Goal: Information Seeking & Learning: Learn about a topic

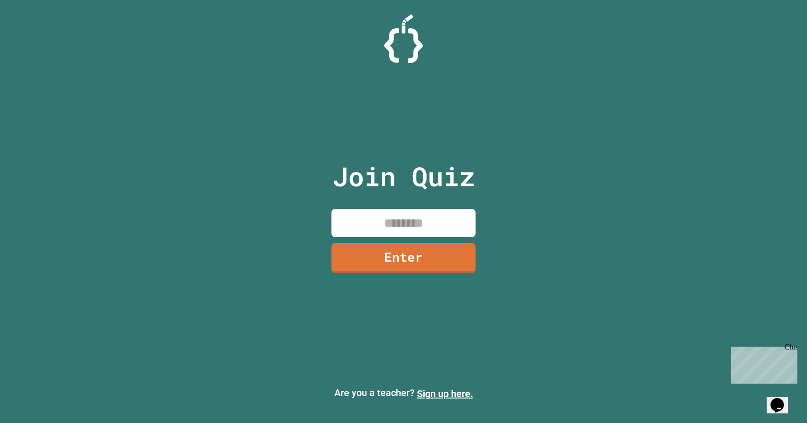
click at [380, 226] on input at bounding box center [403, 223] width 144 height 28
click at [375, 250] on link "Enter" at bounding box center [403, 257] width 145 height 31
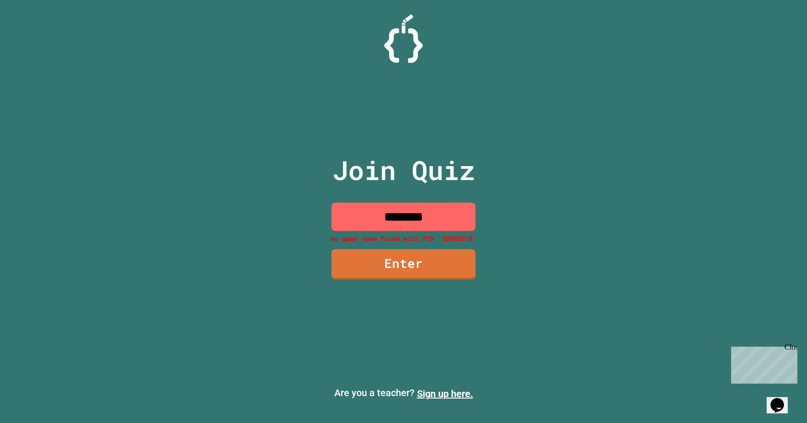
click at [412, 226] on input "********" at bounding box center [403, 217] width 144 height 28
click at [424, 221] on input "********" at bounding box center [403, 217] width 144 height 28
click at [432, 221] on input "********" at bounding box center [403, 217] width 144 height 28
click at [394, 221] on input "********" at bounding box center [403, 217] width 144 height 28
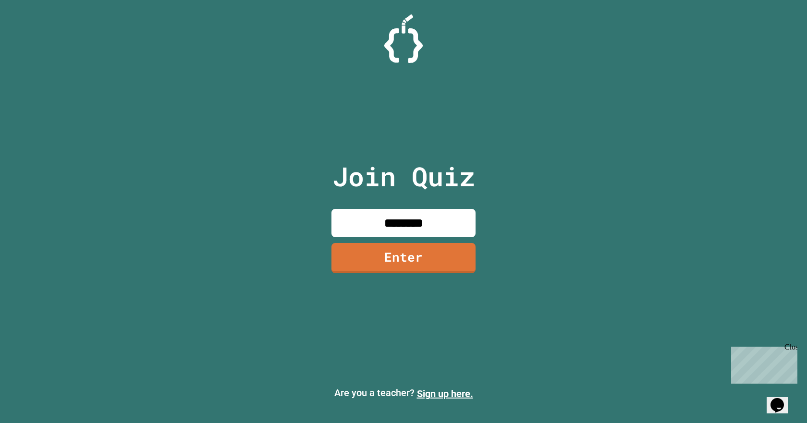
type input "********"
click at [394, 251] on link "Enter" at bounding box center [403, 257] width 131 height 32
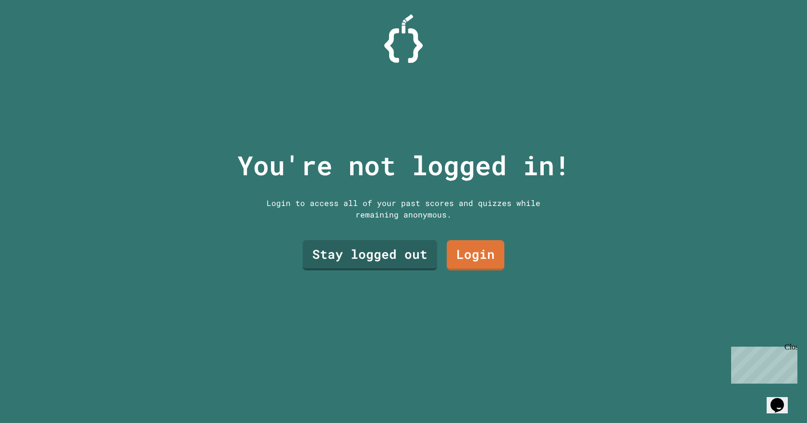
click at [478, 288] on div "You're not logged in! Login to access all of your past scores and quizzes while…" at bounding box center [404, 211] width 352 height 423
drag, startPoint x: 478, startPoint y: 288, endPoint x: 462, endPoint y: 294, distance: 17.0
click at [462, 294] on div "You're not logged in! Login to access all of your past scores and quizzes while…" at bounding box center [404, 211] width 352 height 423
click at [391, 264] on link "Stay logged out" at bounding box center [369, 254] width 121 height 32
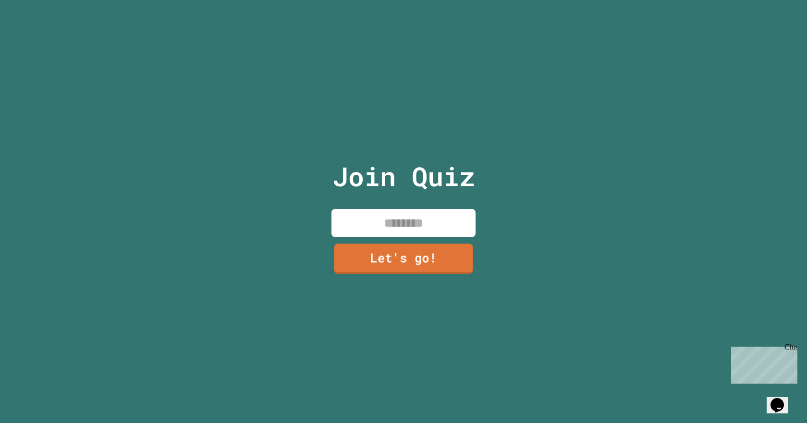
click at [385, 211] on input at bounding box center [403, 223] width 144 height 28
type input "*"
click at [537, 244] on div "Join Quiz Let's go!" at bounding box center [403, 211] width 807 height 423
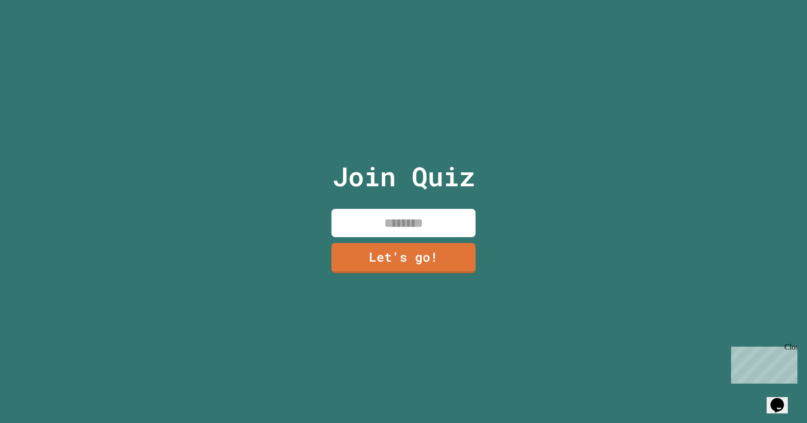
drag, startPoint x: 537, startPoint y: 244, endPoint x: 539, endPoint y: 274, distance: 30.3
click at [539, 274] on div "Join Quiz Let's go!" at bounding box center [403, 211] width 807 height 423
click at [413, 222] on input at bounding box center [403, 223] width 144 height 28
type input "*"
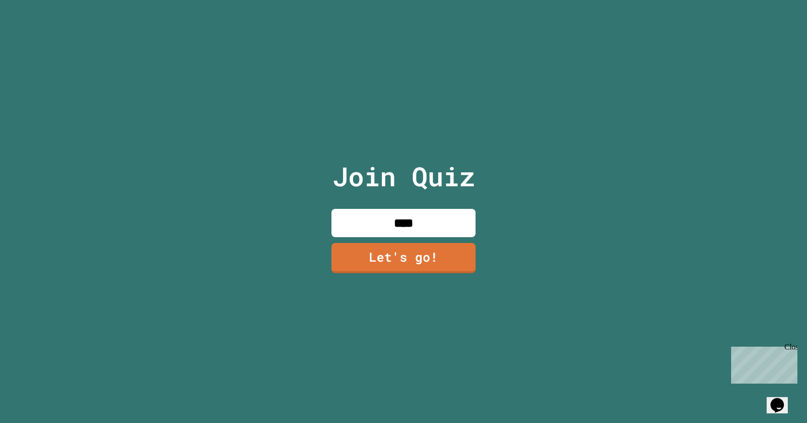
type input "****"
click at [449, 243] on link "Let's go!" at bounding box center [403, 258] width 146 height 32
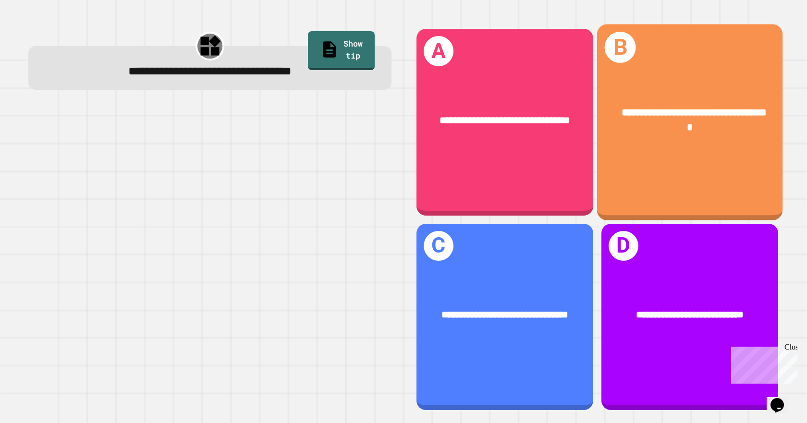
click at [633, 161] on div "**********" at bounding box center [688, 122] width 185 height 196
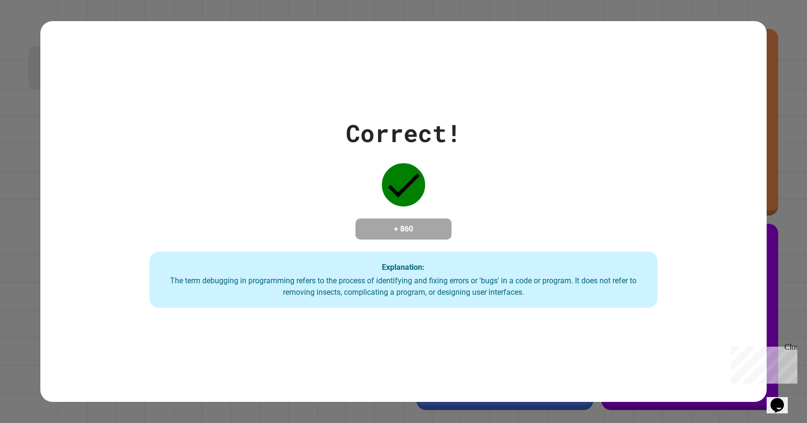
click at [569, 255] on div "Explanation: The term debugging in programming refers to the process of identif…" at bounding box center [403, 280] width 508 height 57
drag, startPoint x: 569, startPoint y: 255, endPoint x: 529, endPoint y: 228, distance: 48.1
click at [529, 228] on div "Correct! + 860 Explanation: The term debugging in programming refers to the pro…" at bounding box center [403, 211] width 726 height 193
click at [785, 348] on div "Close" at bounding box center [790, 349] width 12 height 12
click at [704, 302] on div "Correct! + 860 Explanation: The term debugging in programming refers to the pro…" at bounding box center [403, 211] width 726 height 193
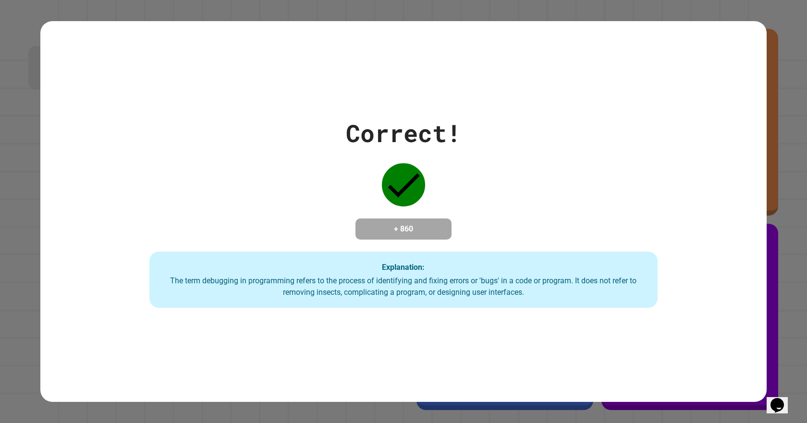
click at [706, 302] on div "Correct! + 860 Explanation: The term debugging in programming refers to the pro…" at bounding box center [403, 211] width 726 height 193
drag, startPoint x: 706, startPoint y: 302, endPoint x: 639, endPoint y: 318, distance: 69.3
click at [639, 318] on div "Correct! + 860 Explanation: The term debugging in programming refers to the pro…" at bounding box center [403, 211] width 726 height 381
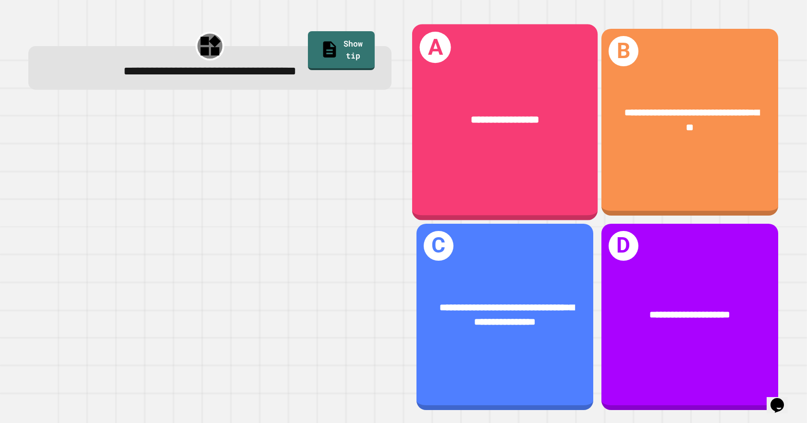
click at [535, 188] on div "**********" at bounding box center [504, 122] width 185 height 196
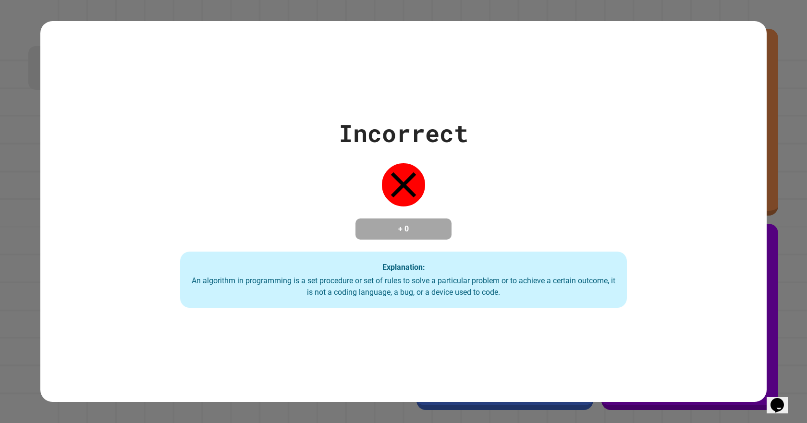
click at [529, 188] on div "Incorrect + 0 Explanation: An algorithm in programming is a set procedure or se…" at bounding box center [404, 211] width 638 height 193
drag, startPoint x: 529, startPoint y: 188, endPoint x: 566, endPoint y: 143, distance: 58.0
click at [566, 143] on div "Incorrect + 0 Explanation: An algorithm in programming is a set procedure or se…" at bounding box center [404, 211] width 638 height 193
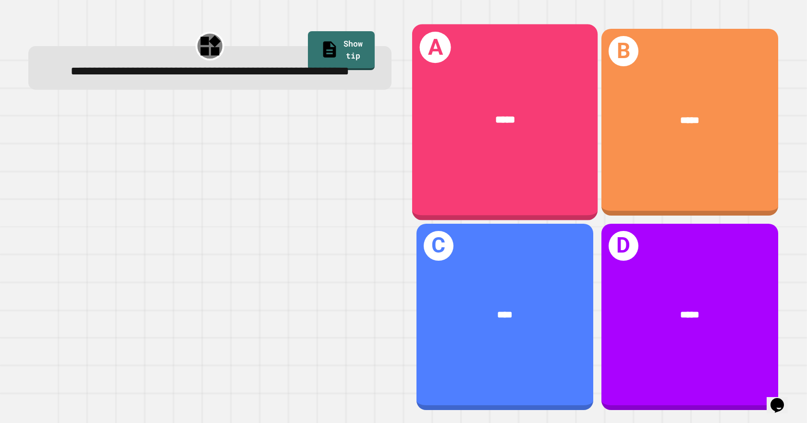
click at [498, 172] on div "A *****" at bounding box center [504, 122] width 185 height 196
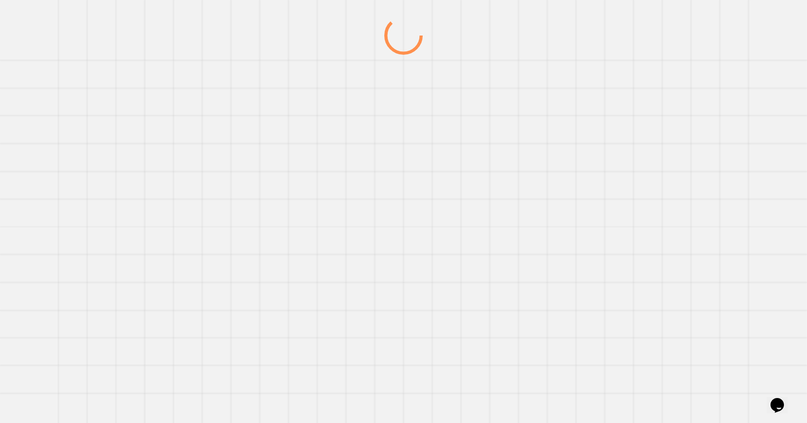
click at [498, 172] on div at bounding box center [403, 219] width 775 height 407
drag, startPoint x: 498, startPoint y: 172, endPoint x: 509, endPoint y: 129, distance: 44.3
click at [510, 130] on div at bounding box center [403, 219] width 775 height 407
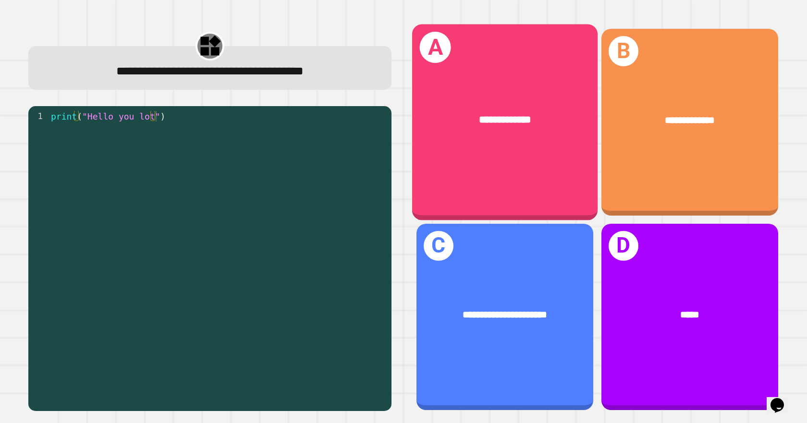
click at [439, 134] on div "**********" at bounding box center [504, 120] width 185 height 56
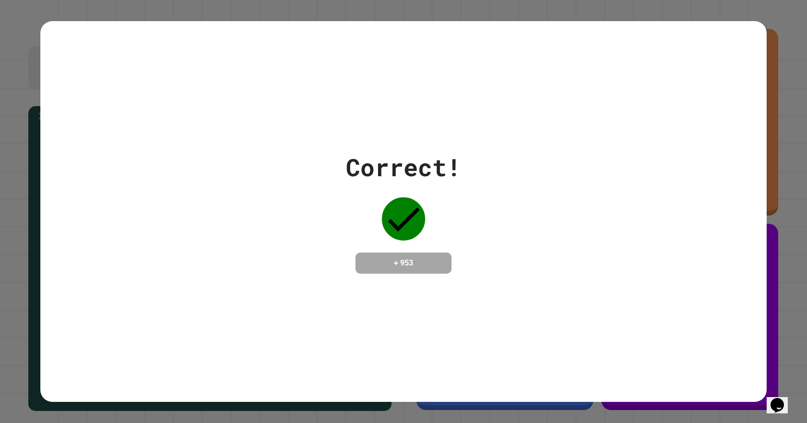
click at [439, 134] on div "Correct! + 953" at bounding box center [403, 211] width 726 height 381
drag, startPoint x: 439, startPoint y: 134, endPoint x: 443, endPoint y: 13, distance: 120.6
click at [443, 13] on div "Correct! + 953" at bounding box center [403, 211] width 807 height 423
click at [468, 61] on div "Correct! + 953" at bounding box center [403, 211] width 726 height 381
click at [464, 64] on div "Correct! + 953" at bounding box center [403, 211] width 726 height 381
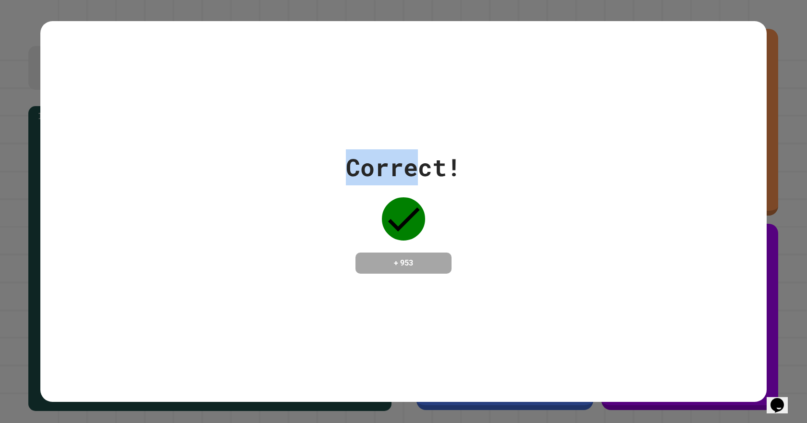
drag, startPoint x: 464, startPoint y: 64, endPoint x: 244, endPoint y: -58, distance: 251.5
click at [244, 0] on html "**********" at bounding box center [403, 211] width 807 height 423
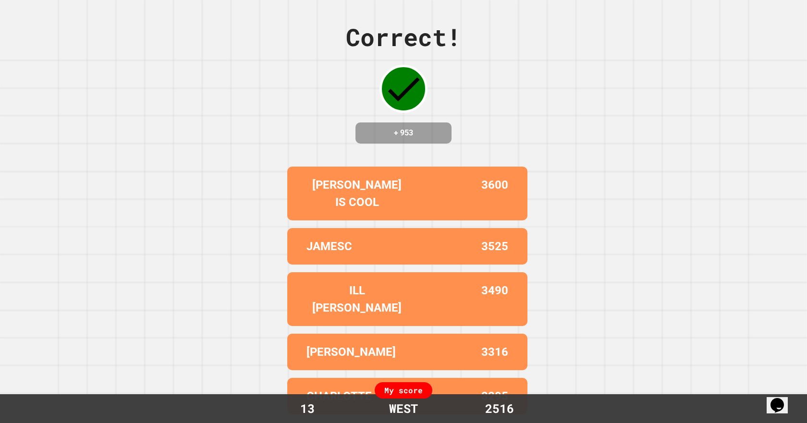
click at [199, 80] on div "Correct! + 953 [PERSON_NAME] IS COOL 3600 JAMESC 3525 ILL [PERSON_NAME] 3490 [P…" at bounding box center [403, 211] width 807 height 423
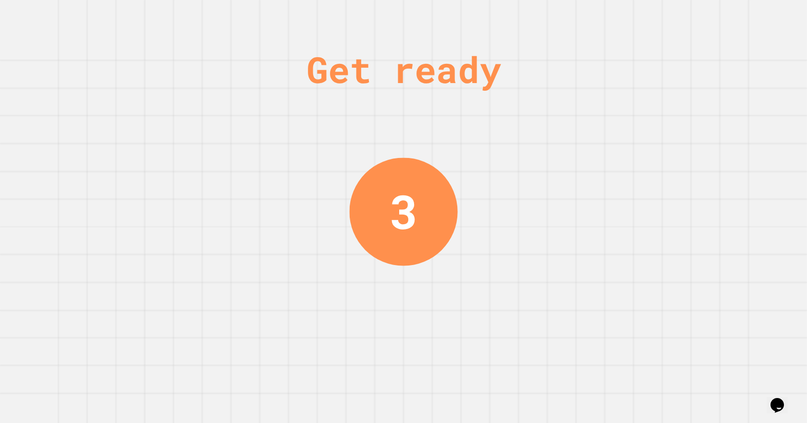
drag, startPoint x: 299, startPoint y: 299, endPoint x: 214, endPoint y: 302, distance: 85.0
click at [214, 302] on div "Get ready 3" at bounding box center [403, 211] width 807 height 423
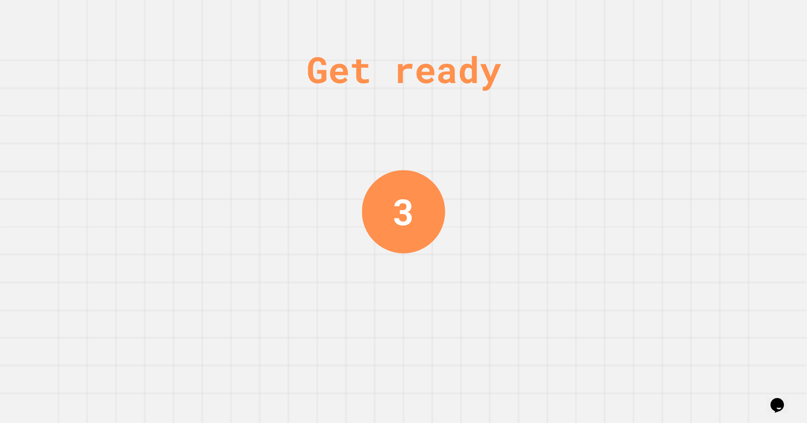
click at [214, 302] on div "Get ready 3" at bounding box center [403, 211] width 807 height 423
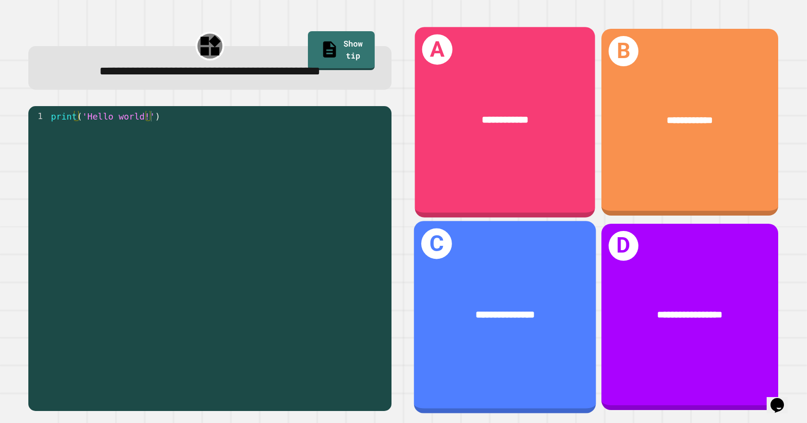
click at [424, 174] on div "**********" at bounding box center [504, 122] width 180 height 190
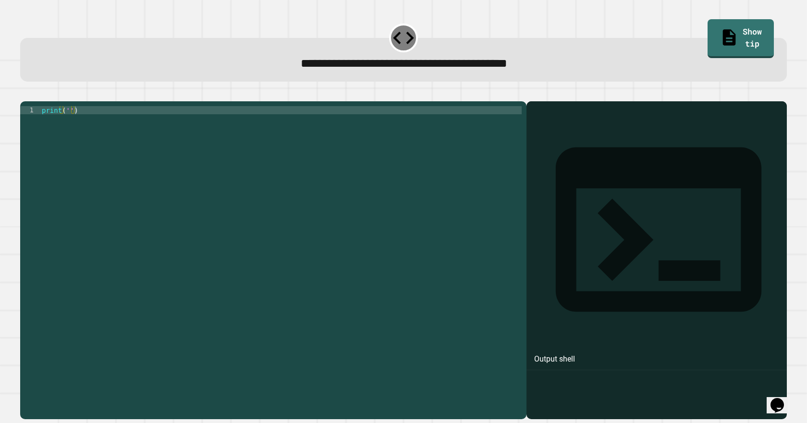
click at [406, 163] on div "print ( '' )" at bounding box center [281, 249] width 482 height 286
click at [65, 119] on div "1 print ( '' ) XXXXXXXXXXXXXXXXXXXXXXXXXXXXXXXXXXXXXXXXXXXXXXXXXXXXXXXXXXXXXXXX…" at bounding box center [273, 259] width 506 height 317
click at [68, 121] on div "print ( '' )" at bounding box center [281, 249] width 482 height 286
click at [25, 94] on icon "button" at bounding box center [25, 94] width 0 height 0
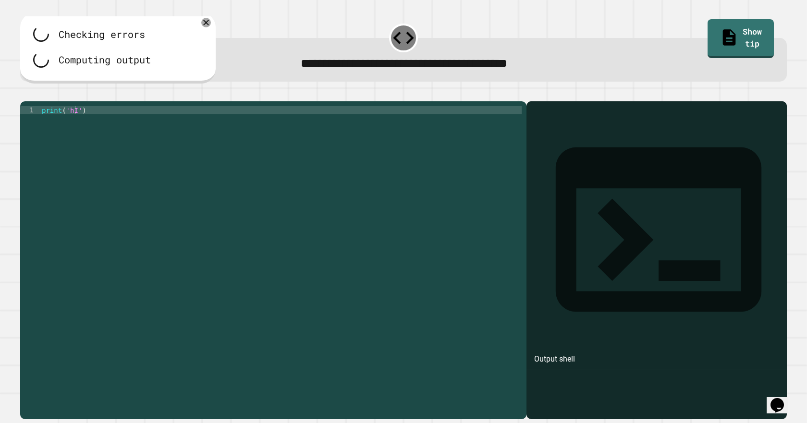
click at [75, 124] on div "print ( 'hI' )" at bounding box center [281, 249] width 482 height 286
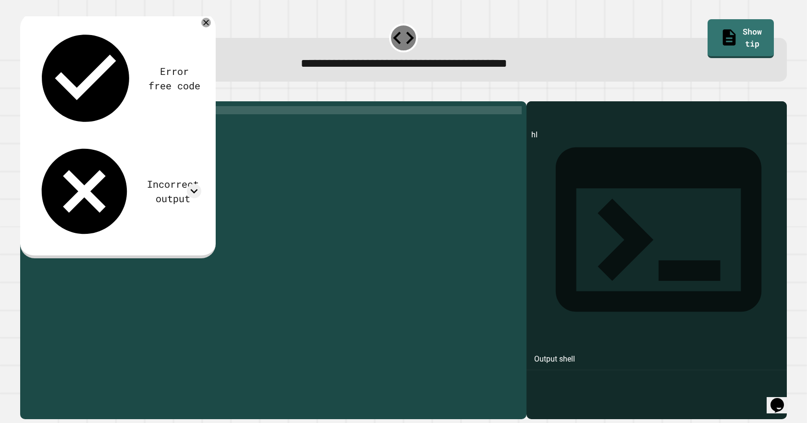
scroll to position [0, 2]
type textarea "**********"
click at [25, 94] on icon "button" at bounding box center [25, 94] width 0 height 0
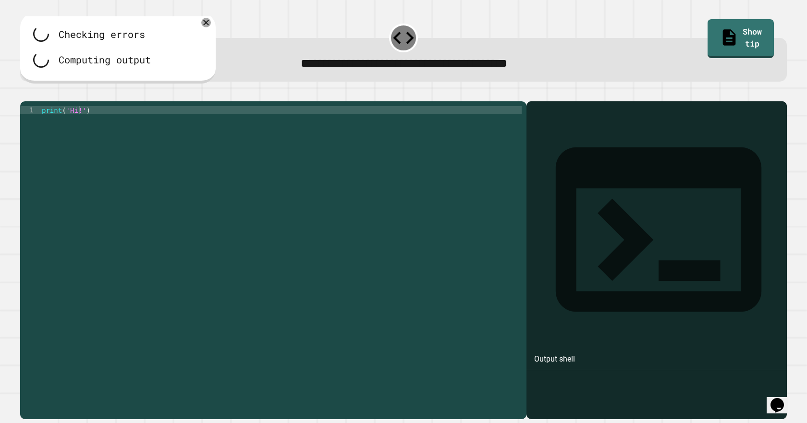
scroll to position [0, 0]
drag, startPoint x: 99, startPoint y: 163, endPoint x: 82, endPoint y: 164, distance: 17.3
click at [82, 164] on div "print ( 'Hi!' )" at bounding box center [281, 249] width 482 height 286
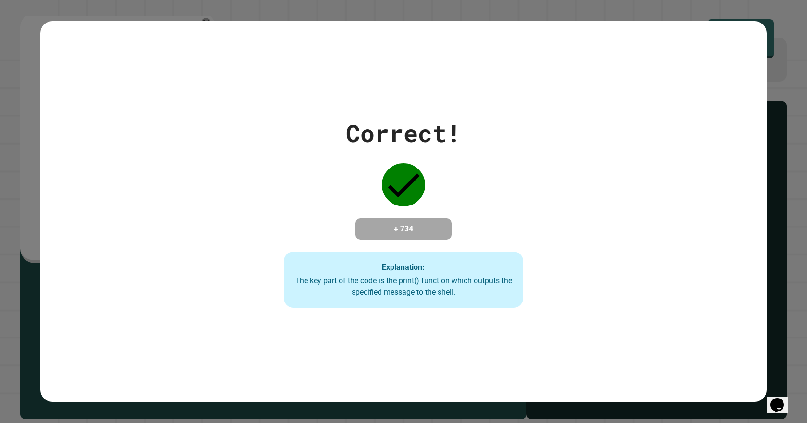
click at [784, 402] on icon "Opens Chat This icon Opens the chat window." at bounding box center [776, 405] width 15 height 15
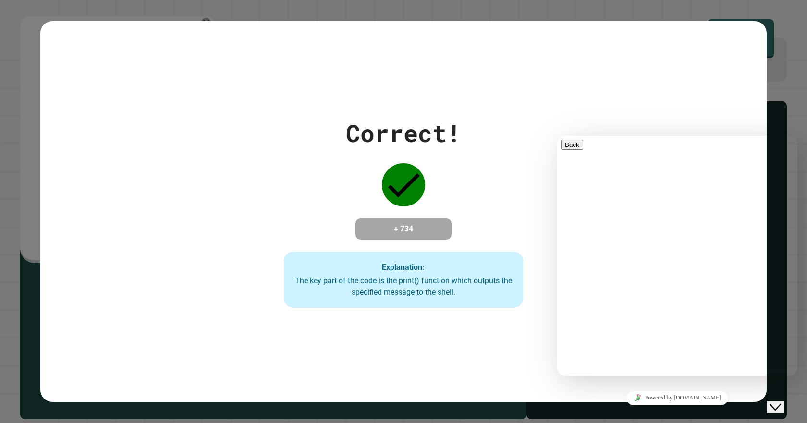
click at [555, 88] on div "Correct! + 734 Explanation: The key part of the code is the print() function wh…" at bounding box center [403, 211] width 726 height 381
click at [775, 404] on icon "Close Chat This icon closes the chat window." at bounding box center [775, 407] width 12 height 12
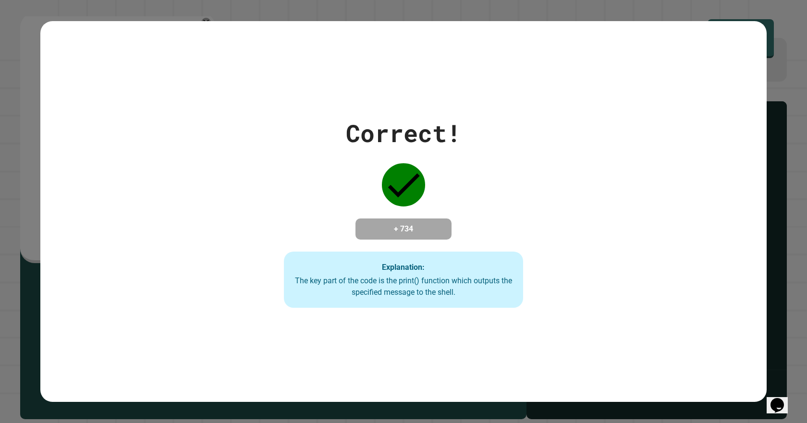
drag, startPoint x: 687, startPoint y: 303, endPoint x: 692, endPoint y: 317, distance: 14.9
click at [692, 317] on div "Correct! + 734 Explanation: The key part of the code is the print() function wh…" at bounding box center [403, 211] width 726 height 381
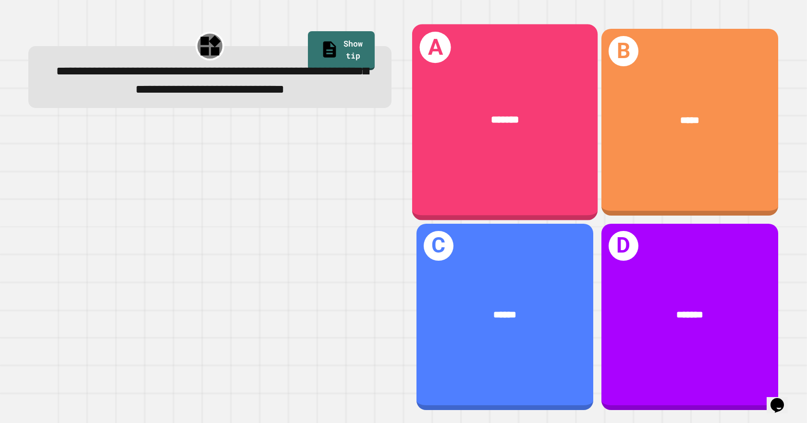
click at [551, 149] on div "A *******" at bounding box center [504, 122] width 185 height 196
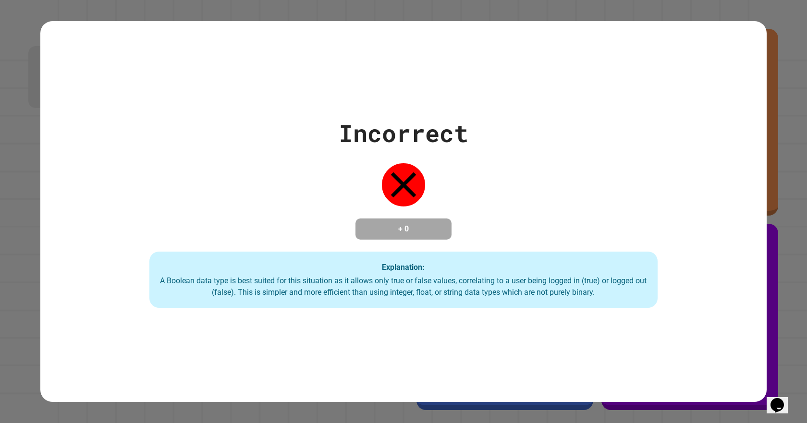
click at [551, 149] on div "Incorrect + 0 Explanation: A Boolean data type is best suited for this situatio…" at bounding box center [403, 211] width 726 height 193
drag, startPoint x: 551, startPoint y: 149, endPoint x: 533, endPoint y: 143, distance: 18.8
click at [533, 143] on div "Incorrect + 0 Explanation: A Boolean data type is best suited for this situatio…" at bounding box center [403, 211] width 726 height 193
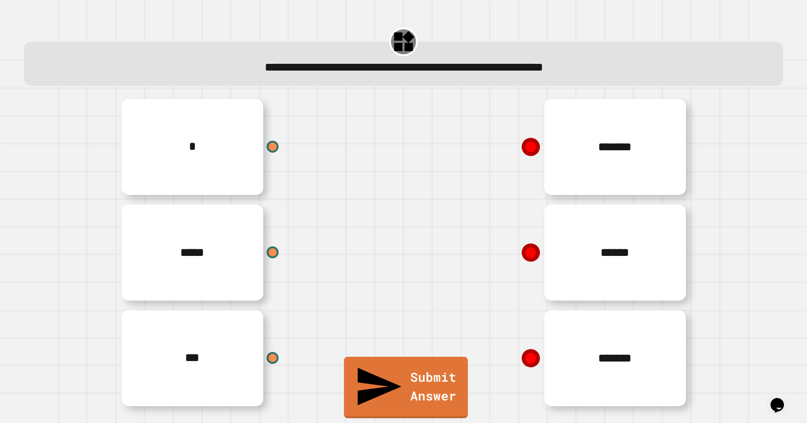
scroll to position [4, 0]
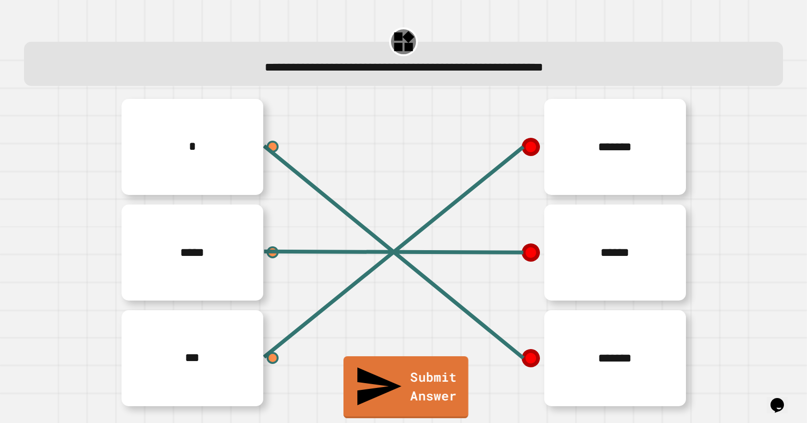
click at [434, 396] on link "Submit Answer" at bounding box center [405, 387] width 125 height 62
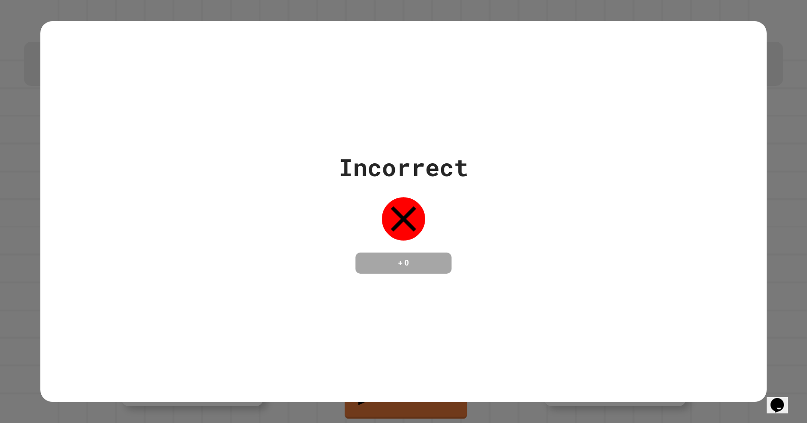
click at [427, 406] on div "Incorrect + 0" at bounding box center [403, 211] width 807 height 423
click at [410, 418] on link "Submit Answer" at bounding box center [406, 386] width 122 height 64
click at [410, 418] on div "Submit Answer" at bounding box center [403, 387] width 129 height 61
click at [410, 418] on link "Submit Answer" at bounding box center [406, 386] width 117 height 64
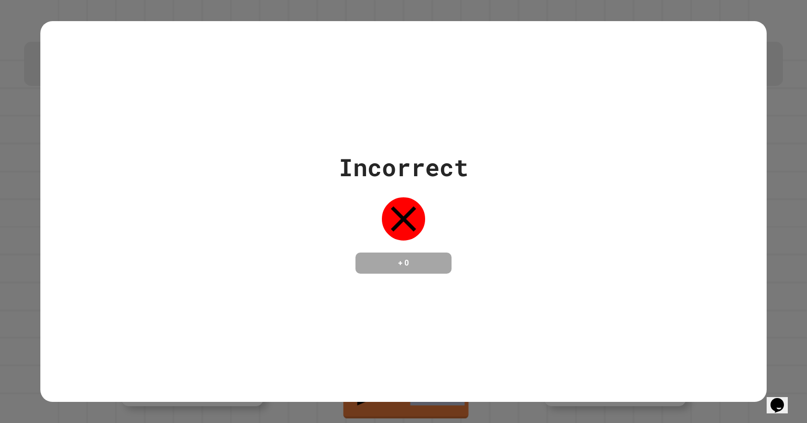
click at [410, 418] on link "Submit Answer" at bounding box center [405, 387] width 125 height 62
click at [410, 418] on link "Submit Answer" at bounding box center [405, 357] width 121 height 126
click at [410, 418] on link "Submit Answer" at bounding box center [405, 386] width 123 height 61
click at [410, 418] on div "Submit Answer" at bounding box center [403, 356] width 124 height 123
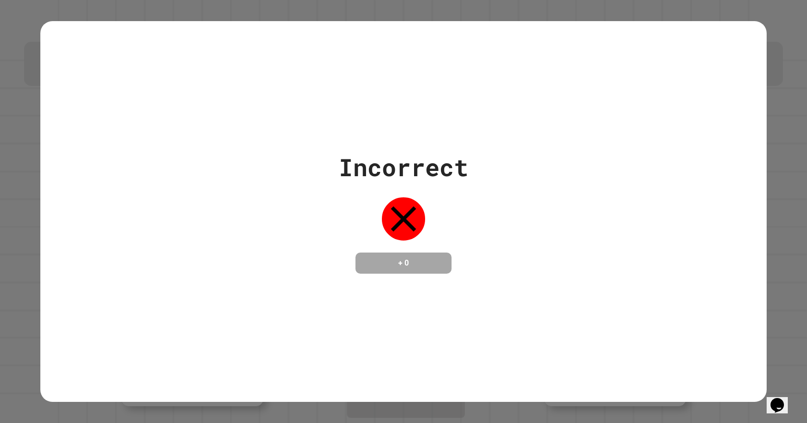
click at [410, 418] on link "Submit Answer" at bounding box center [406, 355] width 118 height 123
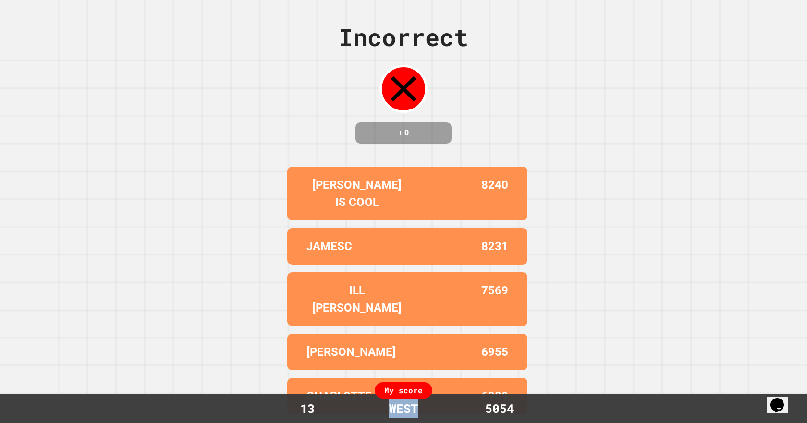
click at [410, 418] on div "My score 13 WEST 5054" at bounding box center [403, 408] width 807 height 29
click at [560, 377] on div "Incorrect + 0 [PERSON_NAME] IS COOL 8240 JAMESC 8231 ILL [PERSON_NAME] 7569 [PE…" at bounding box center [403, 211] width 807 height 423
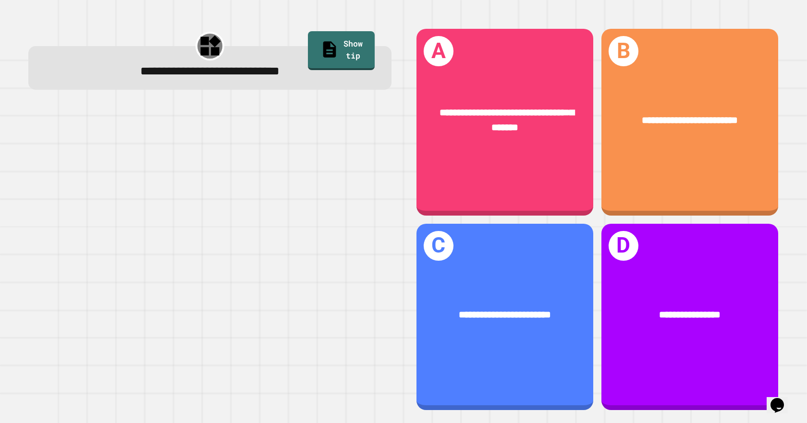
click at [379, 302] on div at bounding box center [209, 258] width 363 height 305
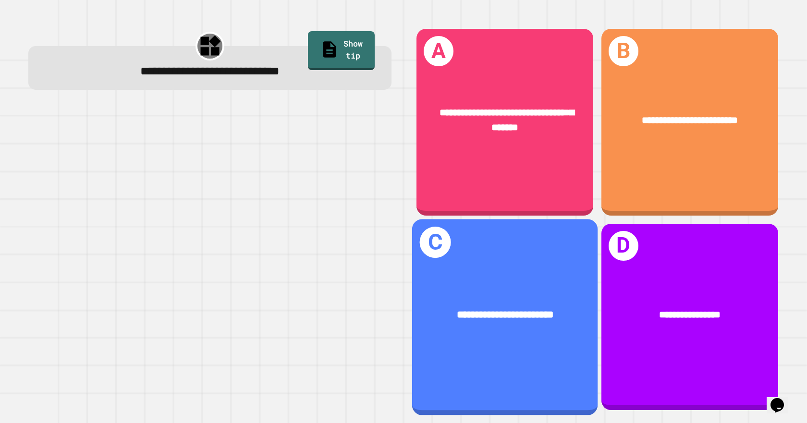
click at [482, 315] on div "**********" at bounding box center [504, 315] width 185 height 56
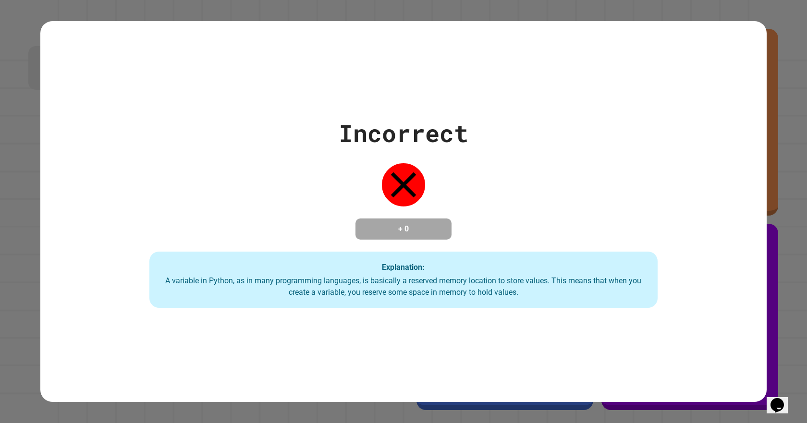
click at [482, 315] on div "Incorrect + 0 Explanation: A variable in Python, as in many programming languag…" at bounding box center [403, 211] width 726 height 381
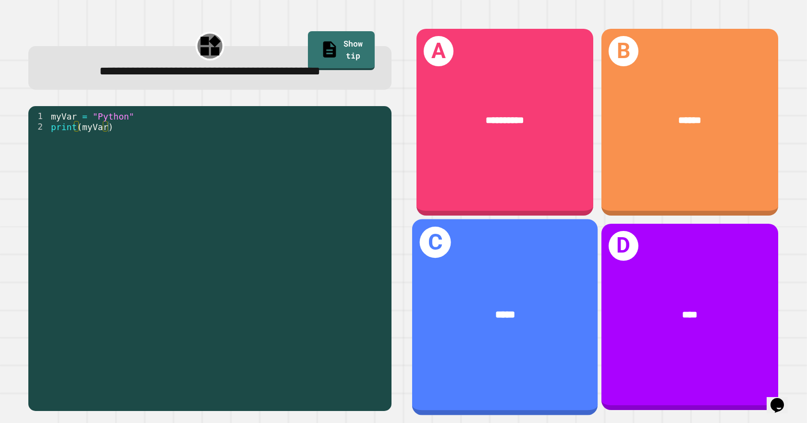
click at [501, 313] on div "*****" at bounding box center [504, 315] width 185 height 56
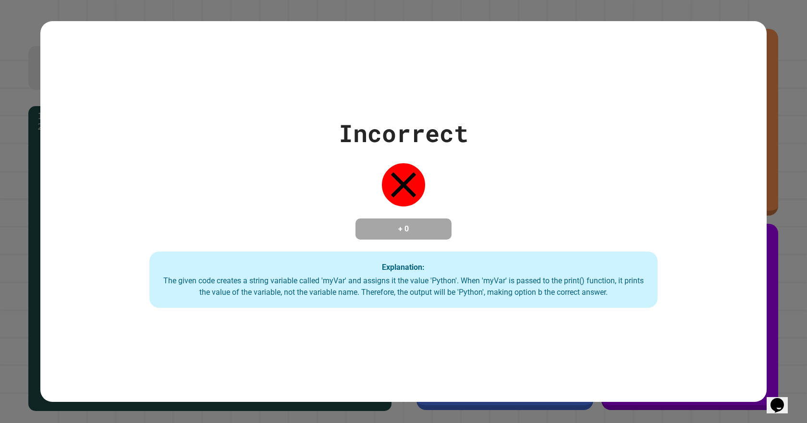
click at [501, 313] on div "Incorrect + 0 Explanation: The given code creates a string variable called 'myV…" at bounding box center [403, 211] width 726 height 381
drag, startPoint x: 501, startPoint y: 313, endPoint x: 480, endPoint y: 318, distance: 21.8
click at [480, 318] on div "Incorrect + 0 Explanation: The given code creates a string variable called 'myV…" at bounding box center [403, 211] width 726 height 381
drag, startPoint x: 458, startPoint y: 163, endPoint x: 396, endPoint y: 189, distance: 67.2
click at [396, 189] on div "Incorrect + 0 Explanation: The given code creates a string variable called 'myV…" at bounding box center [403, 211] width 726 height 193
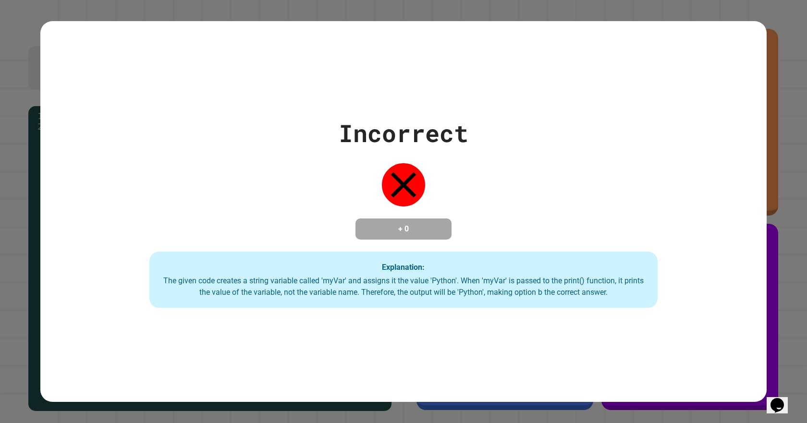
click at [492, 193] on div "Incorrect + 0 Explanation: The given code creates a string variable called 'myV…" at bounding box center [403, 211] width 726 height 193
click at [491, 193] on div "Incorrect + 0 Explanation: The given code creates a string variable called 'myV…" at bounding box center [403, 211] width 726 height 193
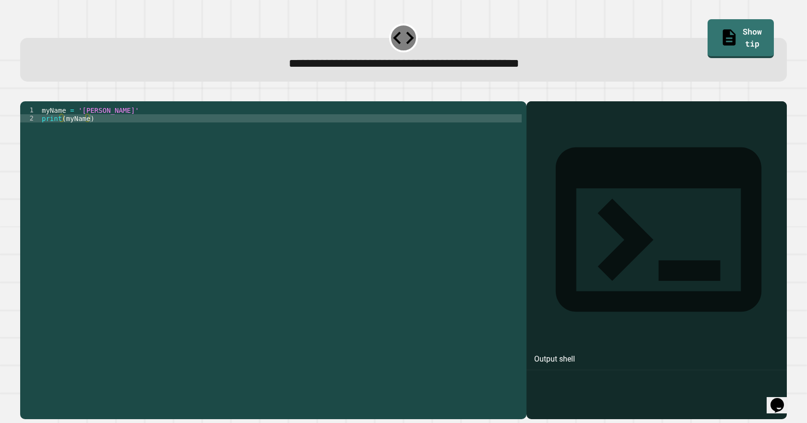
drag, startPoint x: 610, startPoint y: 360, endPoint x: 618, endPoint y: 356, distance: 9.2
click at [618, 356] on div "**********" at bounding box center [403, 211] width 807 height 423
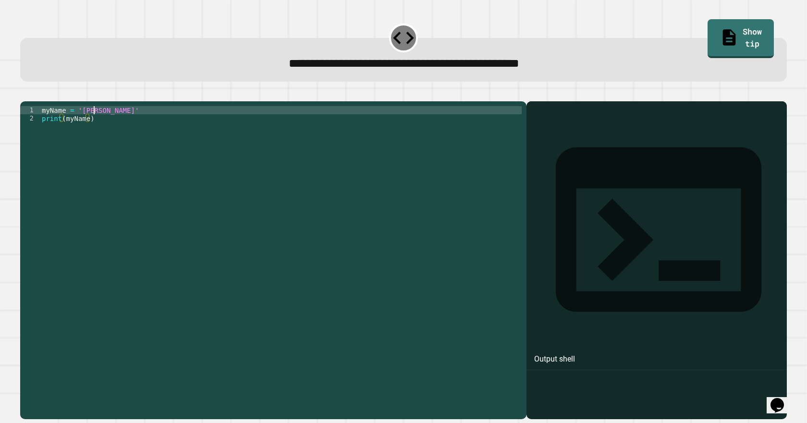
click at [93, 126] on div "myName = '[PERSON_NAME]' print ( myName )" at bounding box center [281, 249] width 482 height 286
type textarea "**********"
click at [25, 94] on icon "button" at bounding box center [25, 94] width 0 height 0
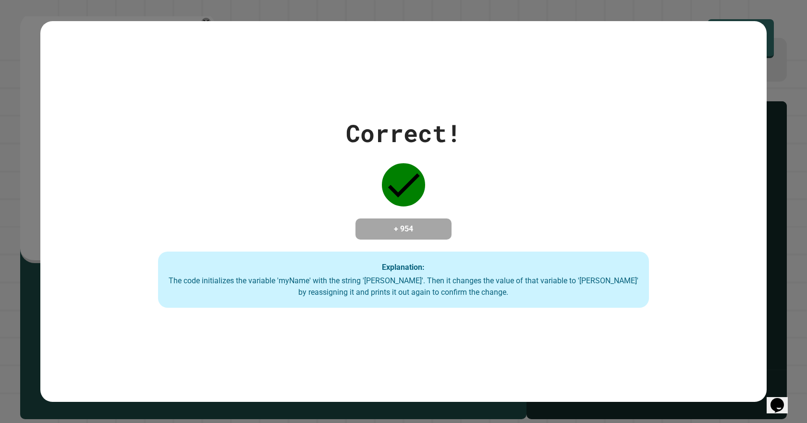
click at [73, 177] on div "Correct! + 954 Explanation: The code initializes the variable 'myName' with the…" at bounding box center [403, 211] width 726 height 193
click at [110, 146] on div "Correct! + 954 Explanation: The code initializes the variable 'myName' with the…" at bounding box center [403, 211] width 701 height 193
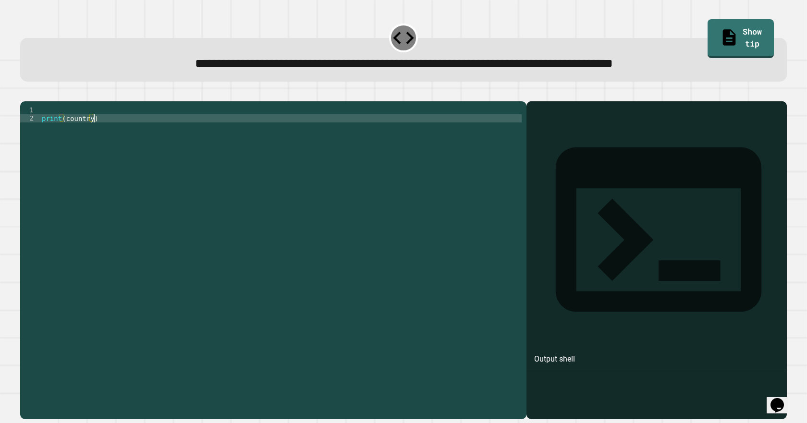
click at [272, 130] on div "print ( country )" at bounding box center [281, 249] width 482 height 286
click at [104, 134] on div "print ( country )" at bounding box center [281, 249] width 482 height 286
click at [102, 127] on div "print ( country )" at bounding box center [281, 249] width 482 height 286
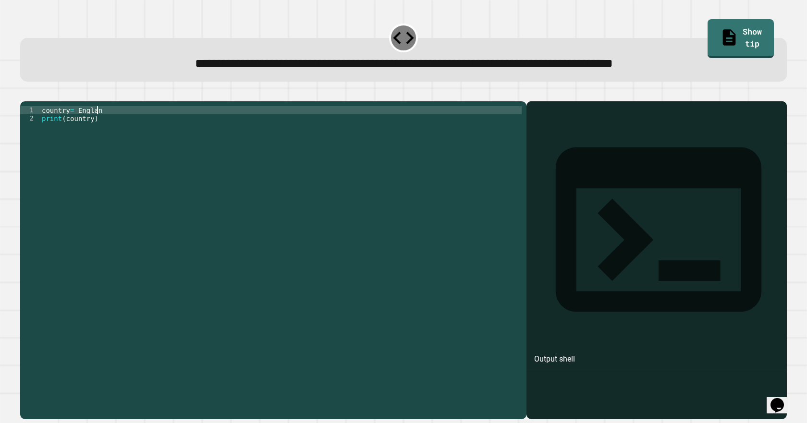
type textarea "**********"
click at [25, 94] on icon "button" at bounding box center [25, 94] width 0 height 0
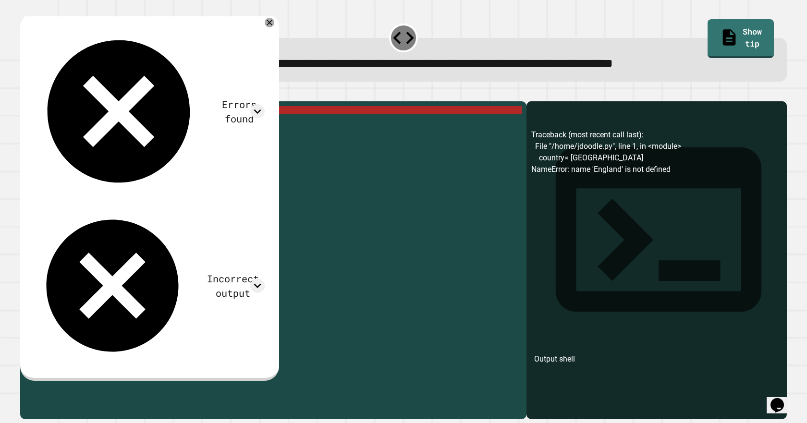
click at [191, 187] on div "country = England print ( country )" at bounding box center [281, 249] width 482 height 286
click at [43, 123] on div "country = England print ( country )" at bounding box center [281, 249] width 482 height 286
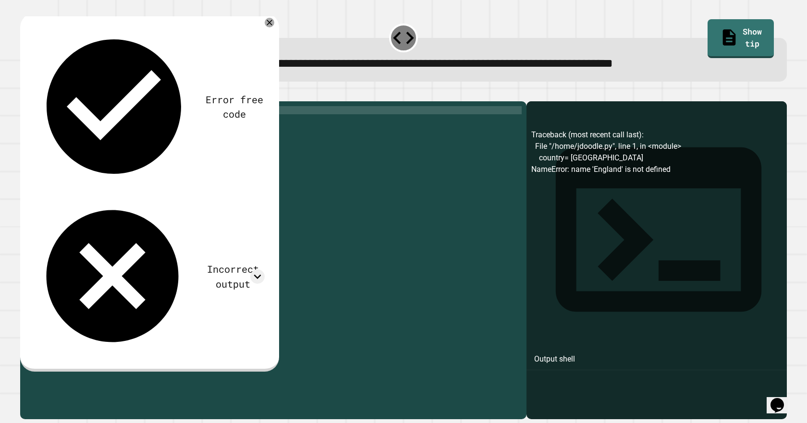
click at [25, 94] on button "button" at bounding box center [25, 94] width 0 height 0
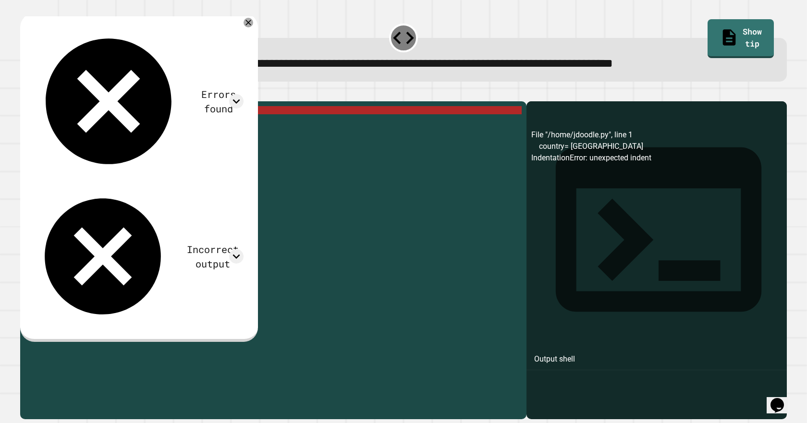
drag, startPoint x: 77, startPoint y: 123, endPoint x: 83, endPoint y: 128, distance: 7.2
click at [78, 123] on div "country = England print ( country )" at bounding box center [281, 249] width 482 height 286
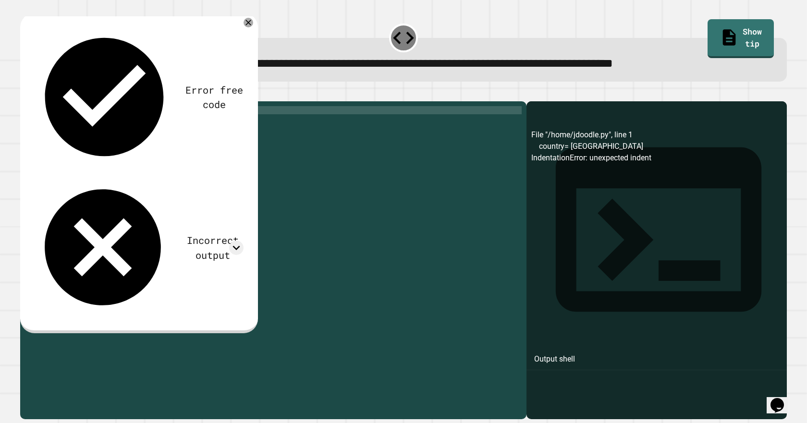
click at [230, 127] on div "country = "England print ( country )" at bounding box center [281, 249] width 482 height 286
click at [25, 94] on icon "button" at bounding box center [25, 94] width 0 height 0
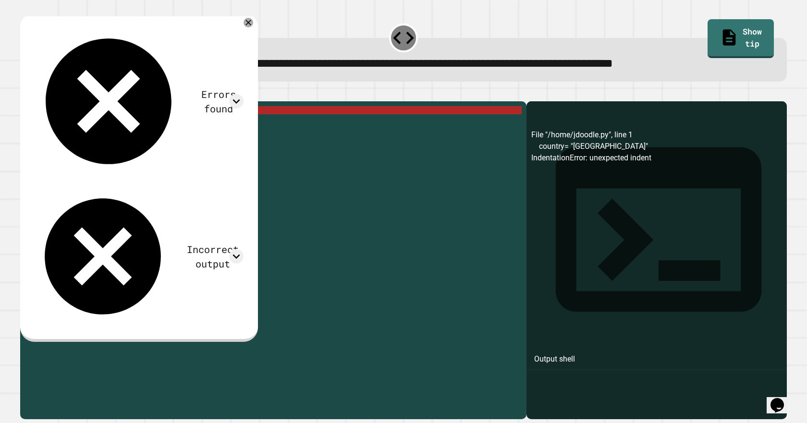
click at [25, 94] on button "button" at bounding box center [25, 94] width 0 height 0
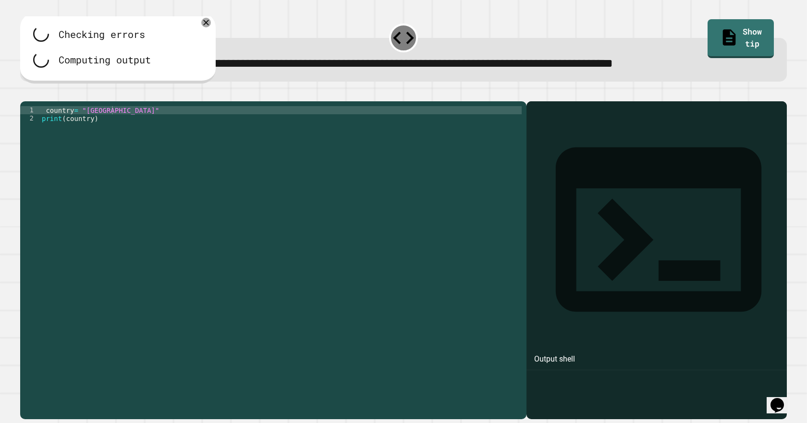
click at [46, 123] on div "country = "England" print ( country )" at bounding box center [281, 249] width 482 height 286
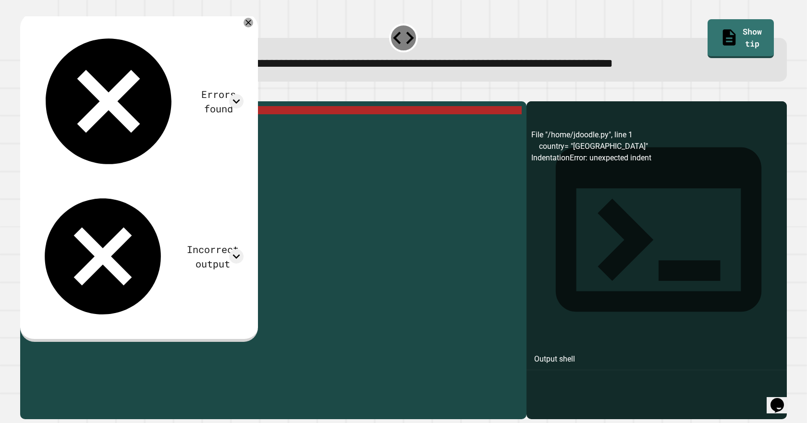
type textarea "**********"
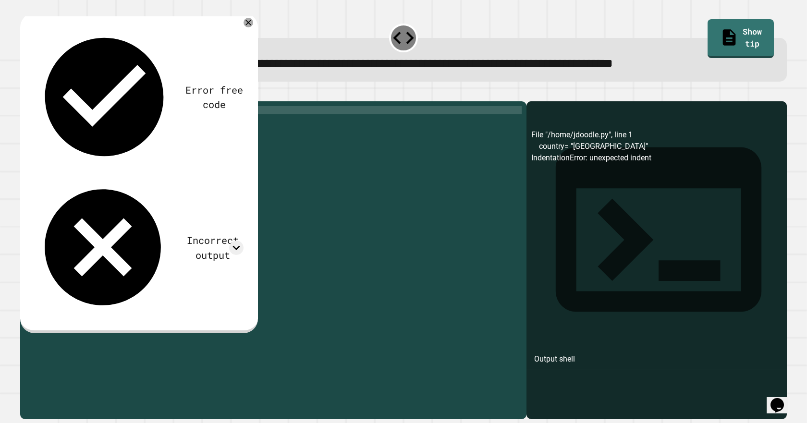
click at [25, 94] on icon "button" at bounding box center [25, 94] width 0 height 0
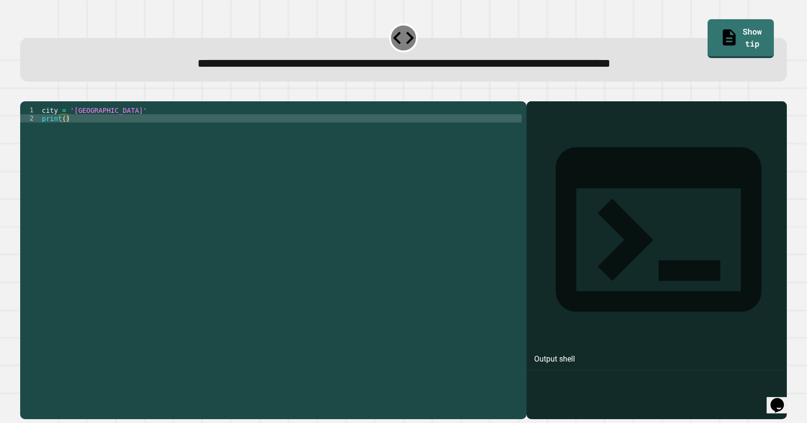
click at [92, 127] on div "city = 'Madrid' print ( )" at bounding box center [281, 249] width 482 height 286
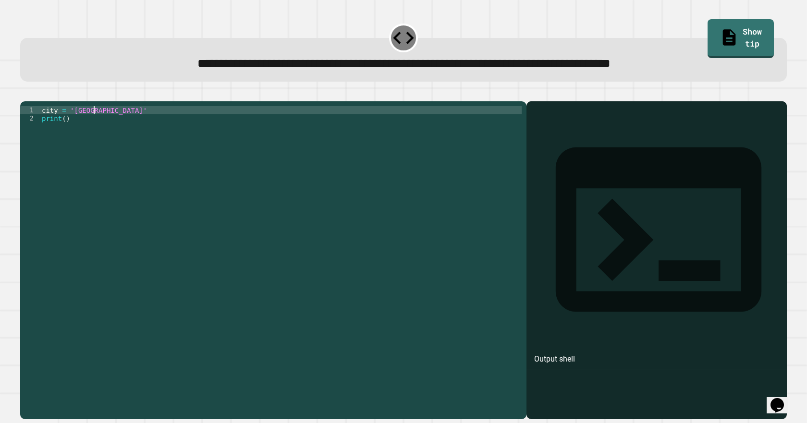
scroll to position [0, 3]
click at [64, 133] on div "city = 'London' print ( )" at bounding box center [281, 249] width 482 height 286
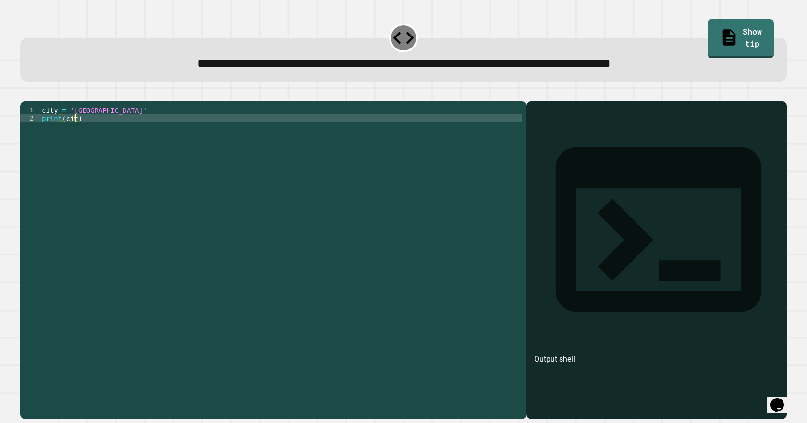
scroll to position [0, 2]
type textarea "**********"
click at [25, 94] on button "button" at bounding box center [25, 94] width 0 height 0
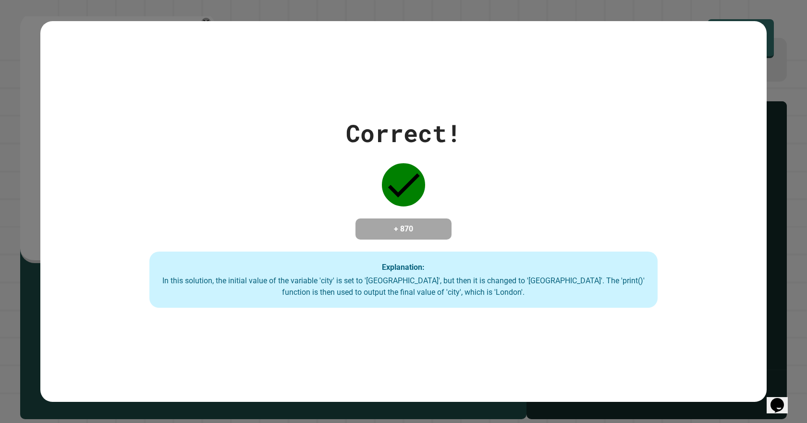
click at [247, 145] on div "Correct! + 870 Explanation: In this solution, the initial value of the variable…" at bounding box center [403, 211] width 726 height 193
drag, startPoint x: 247, startPoint y: 145, endPoint x: 164, endPoint y: 107, distance: 91.5
click at [164, 115] on div "Correct! + 870 Explanation: In this solution, the initial value of the variable…" at bounding box center [403, 211] width 726 height 193
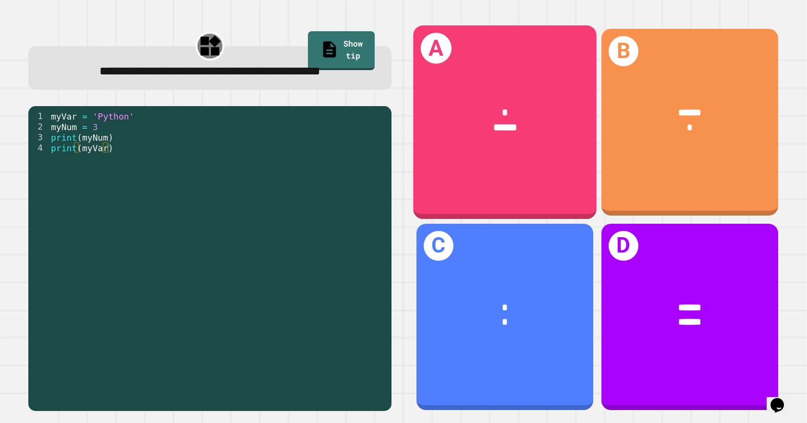
click at [433, 148] on div "* ******" at bounding box center [504, 120] width 183 height 71
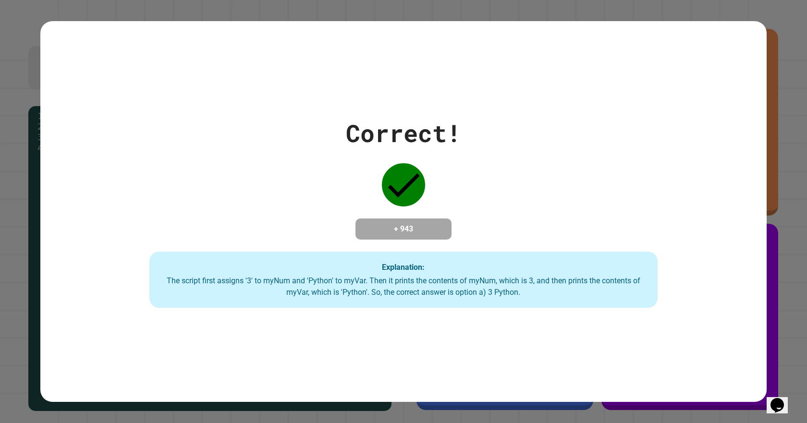
click at [433, 148] on div "Correct! + 943 Explanation: The script first assigns '3' to myNum and 'Python' …" at bounding box center [403, 211] width 726 height 193
drag, startPoint x: 433, startPoint y: 148, endPoint x: 381, endPoint y: 145, distance: 51.9
click at [381, 145] on div "Correct! + 943 Explanation: The script first assigns '3' to myNum and 'Python' …" at bounding box center [403, 211] width 726 height 193
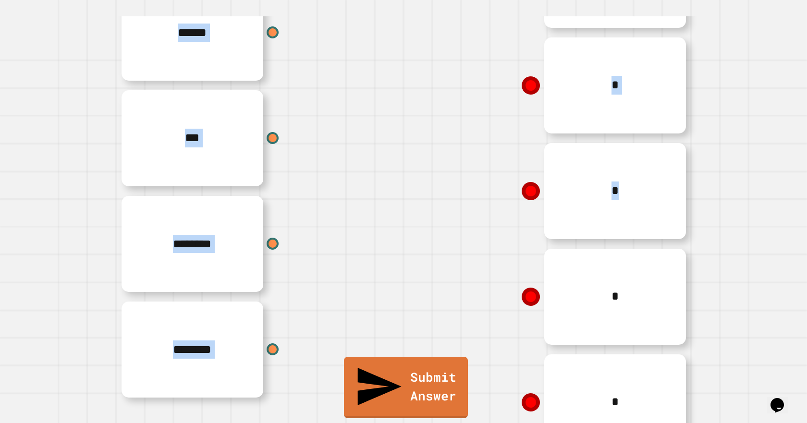
scroll to position [0, 0]
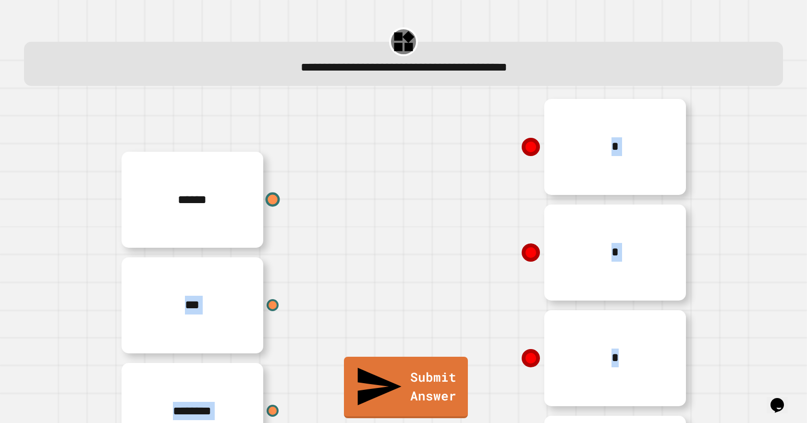
drag, startPoint x: 517, startPoint y: 300, endPoint x: 261, endPoint y: 203, distance: 273.7
click at [261, 203] on div "****** *** ******** ******** * * * * *" at bounding box center [403, 358] width 576 height 528
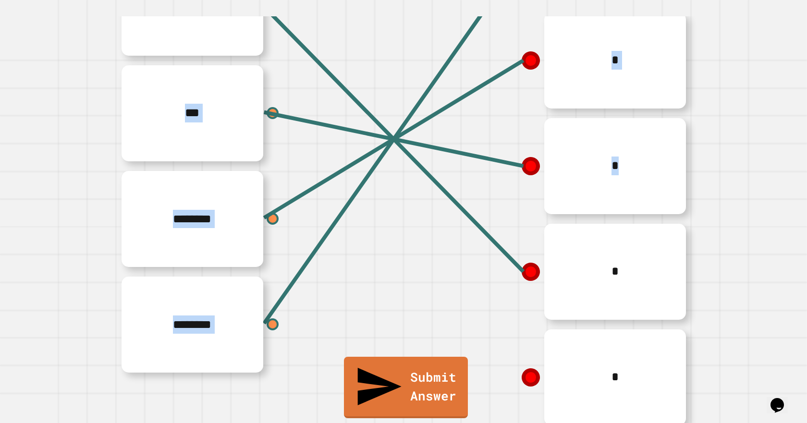
scroll to position [215, 0]
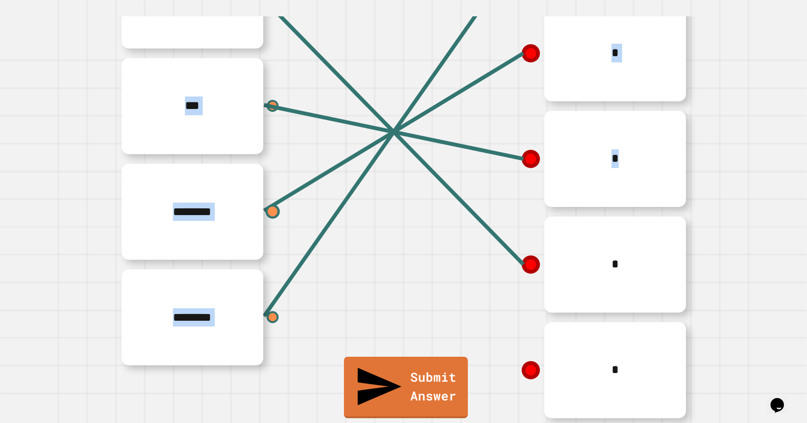
click at [267, 205] on div at bounding box center [273, 212] width 14 height 14
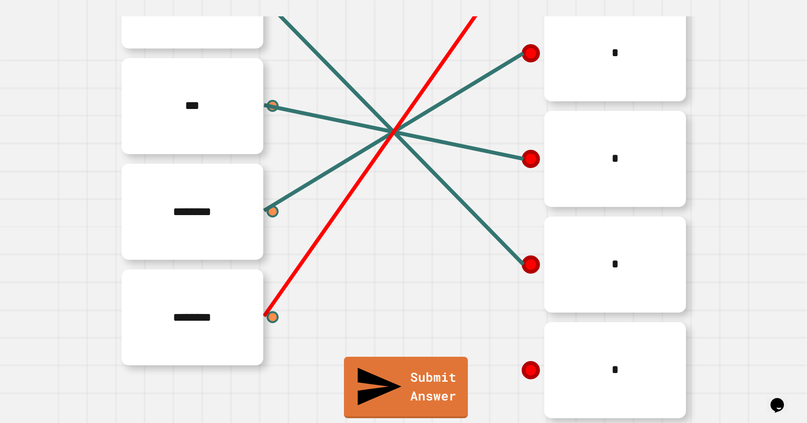
drag, startPoint x: 267, startPoint y: 194, endPoint x: 315, endPoint y: 236, distance: 64.3
click at [315, 236] on div "********" at bounding box center [259, 212] width 288 height 106
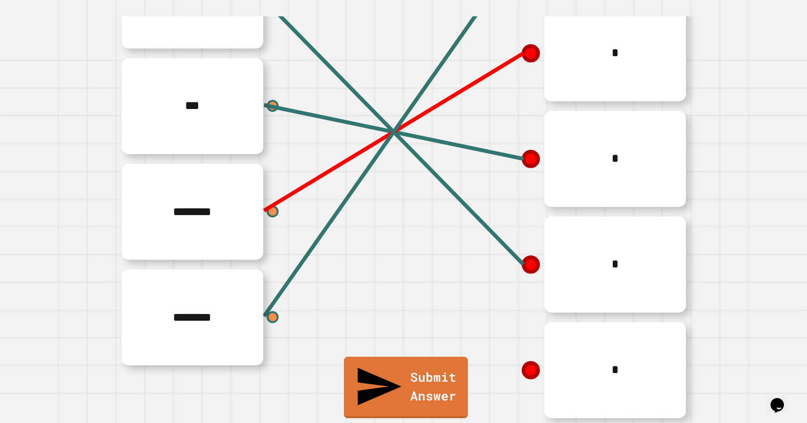
click at [521, 53] on line at bounding box center [393, 132] width 259 height 158
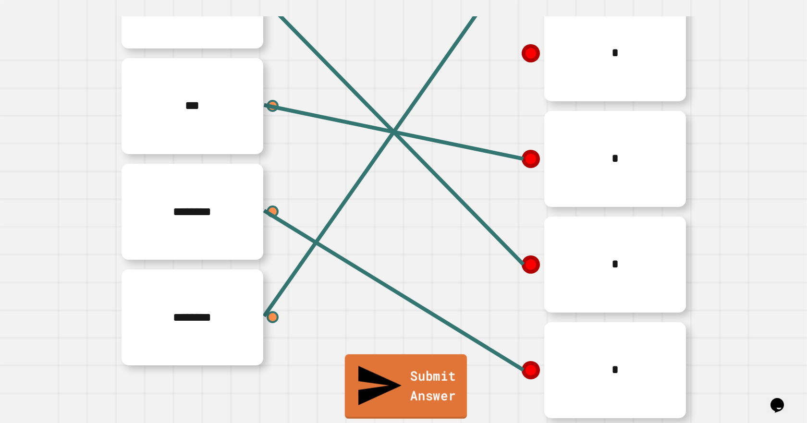
click at [411, 395] on link "Submit Answer" at bounding box center [406, 386] width 122 height 64
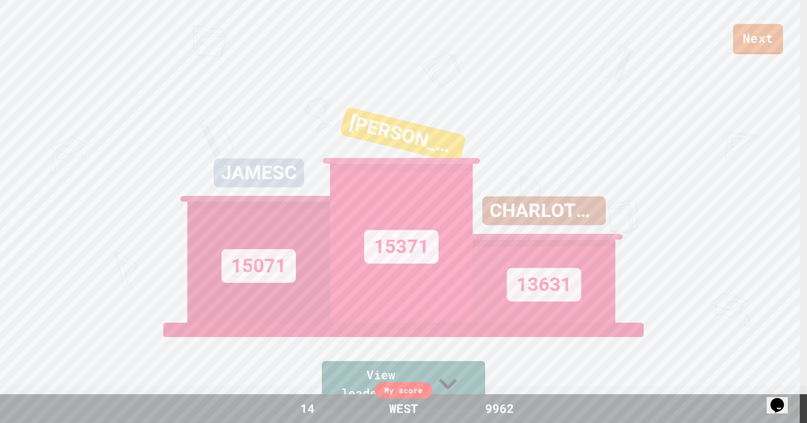
click at [732, 29] on div "Next" at bounding box center [403, 27] width 807 height 54
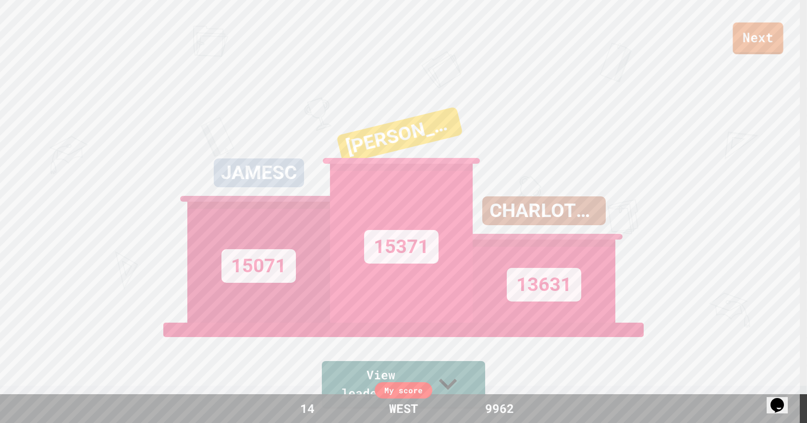
click at [740, 29] on link "Next" at bounding box center [758, 39] width 50 height 32
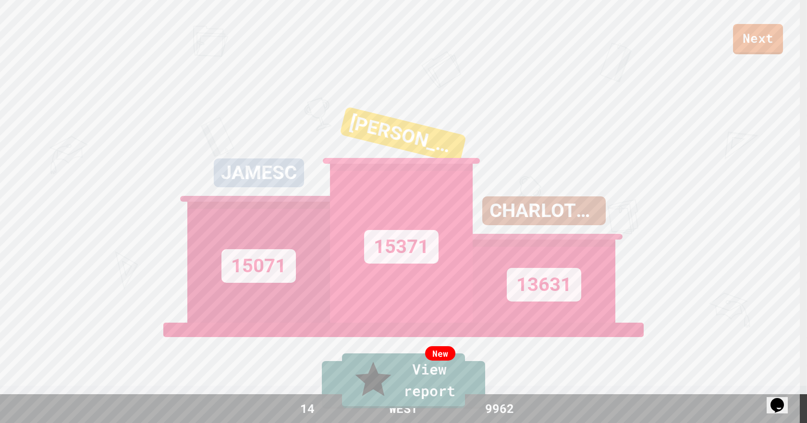
drag, startPoint x: 660, startPoint y: 137, endPoint x: 423, endPoint y: 173, distance: 239.5
